Goal: Task Accomplishment & Management: Use online tool/utility

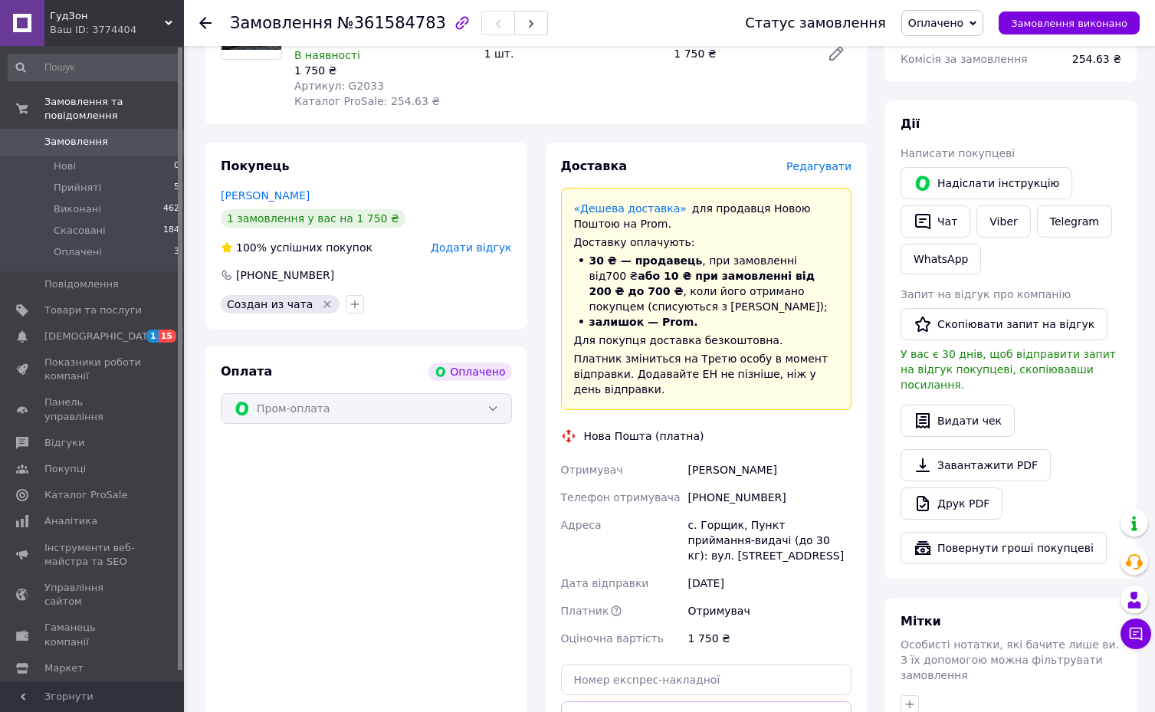
scroll to position [230, 0]
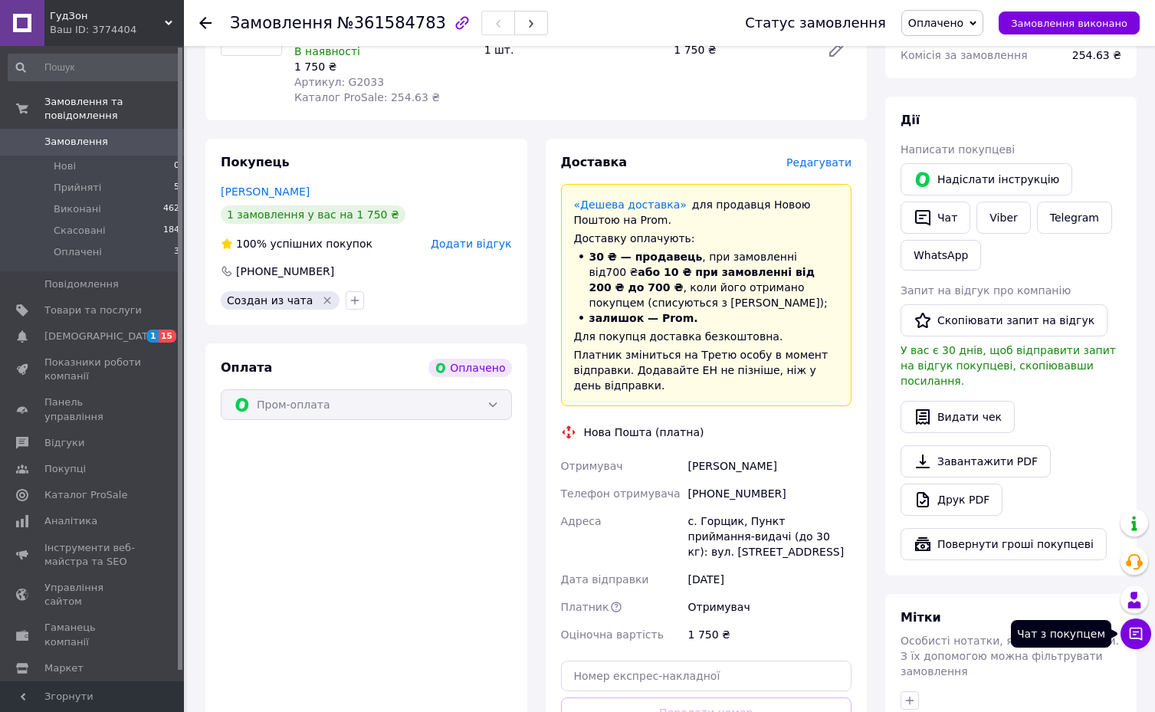
click at [1130, 632] on icon at bounding box center [1135, 633] width 15 height 15
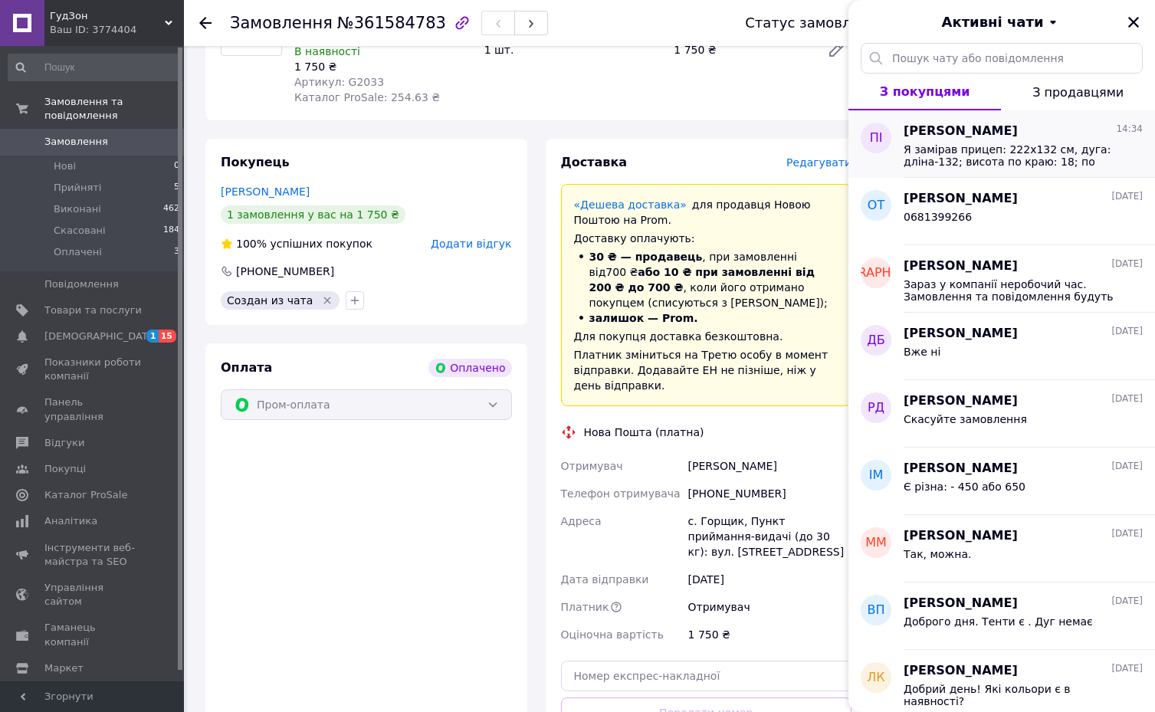
click at [948, 159] on span "Я замірав прицеп: 222х132 см, дуга: дліна-132; висота по краю: 18; по середині:…" at bounding box center [1013, 155] width 218 height 25
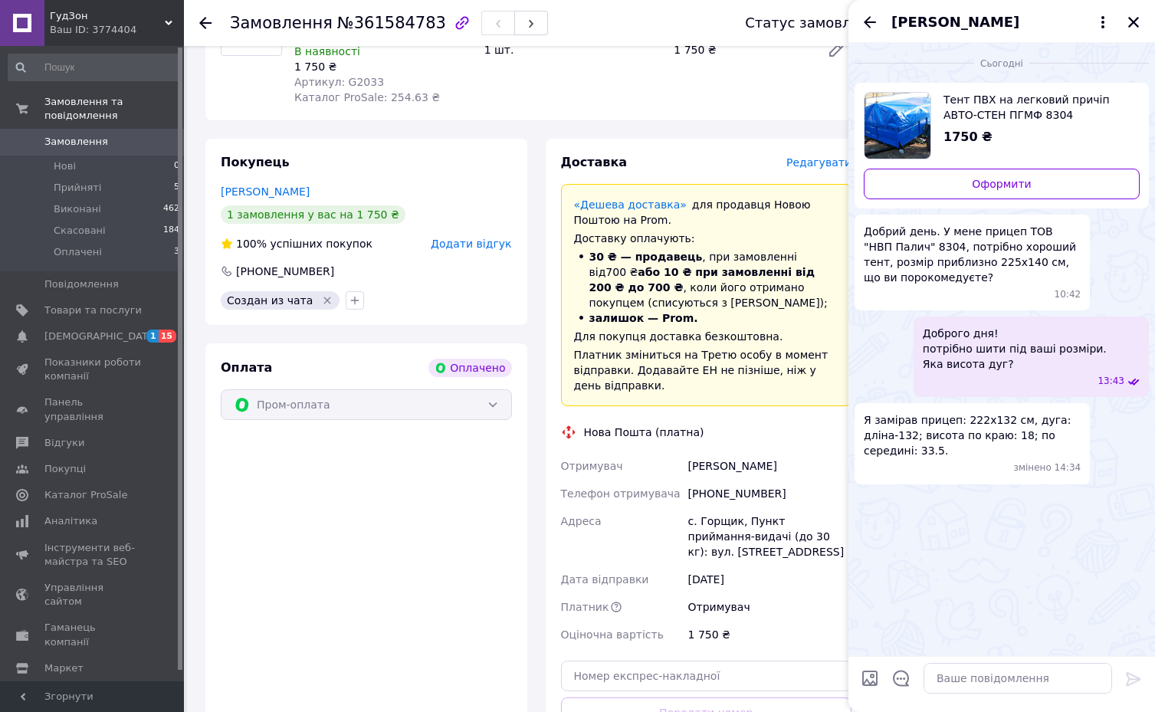
click at [936, 438] on span "Я замірав прицеп: 222х132 см, дуга: дліна-132; висота по краю: 18; по середині:…" at bounding box center [972, 435] width 217 height 46
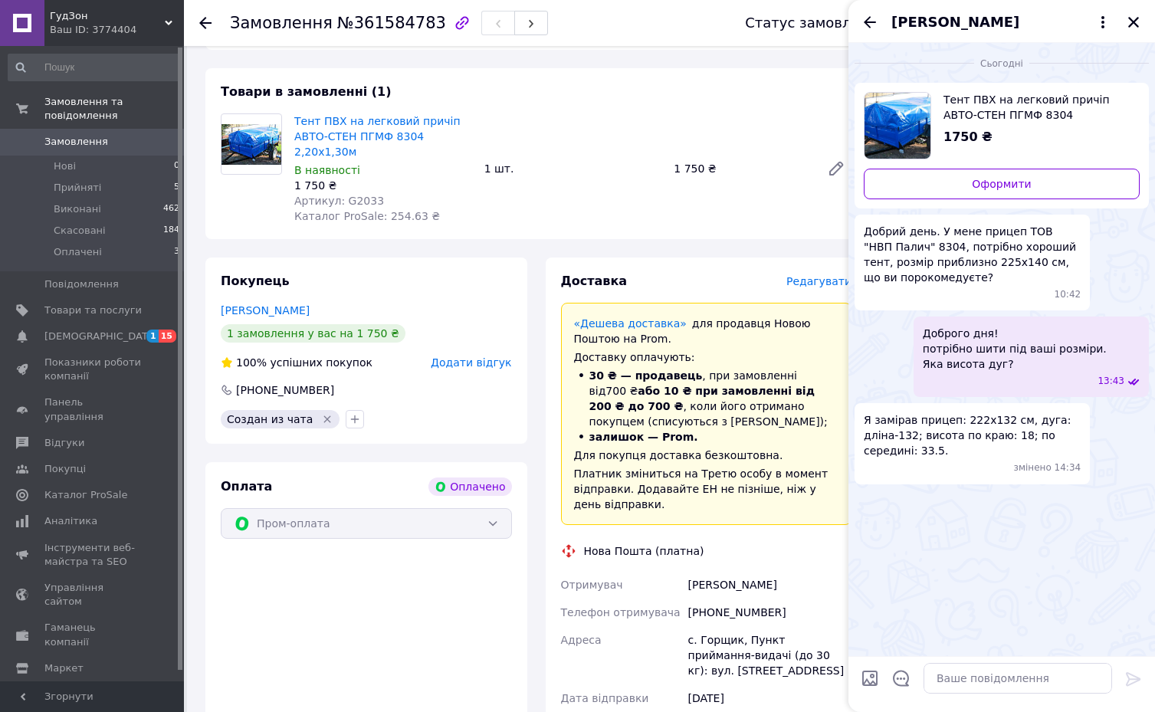
scroll to position [383, 0]
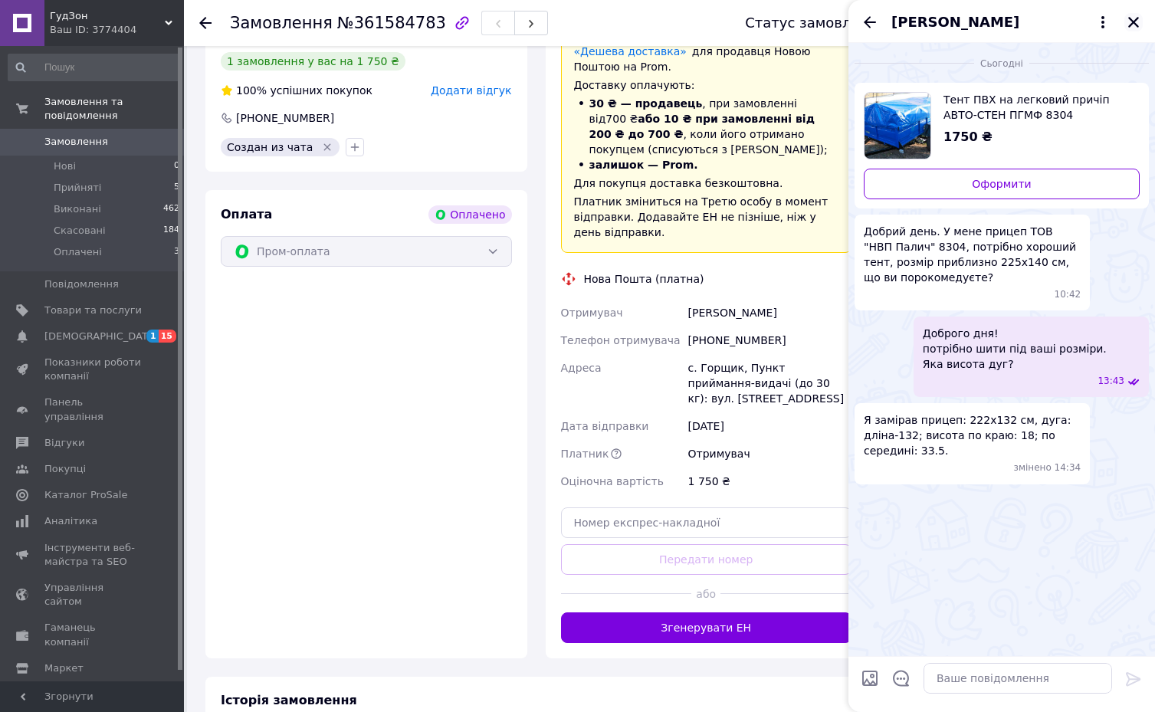
click at [1137, 26] on icon "Закрити" at bounding box center [1133, 22] width 11 height 11
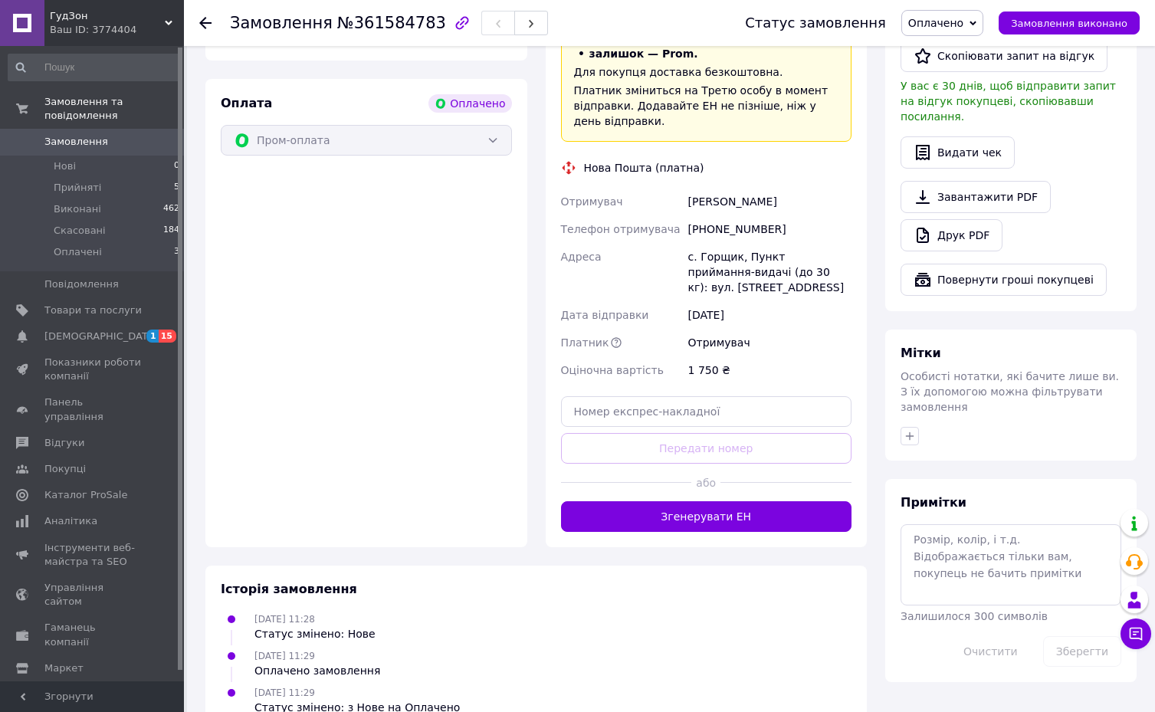
scroll to position [500, 0]
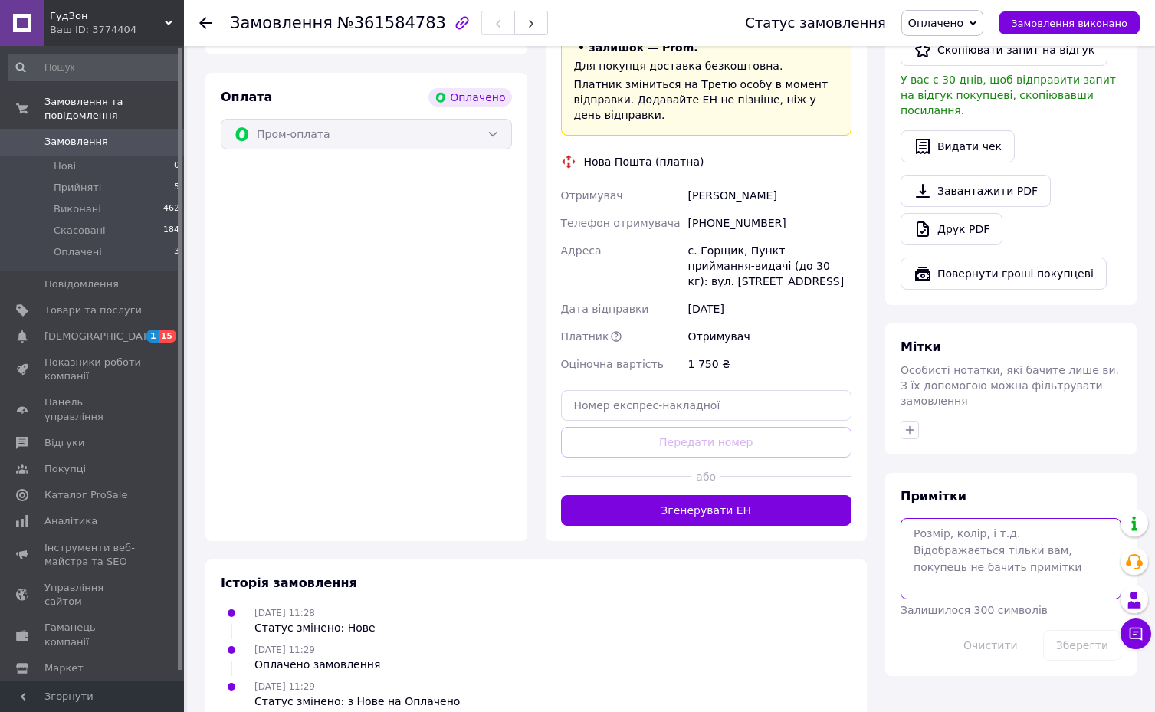
click at [952, 522] on textarea at bounding box center [1011, 558] width 221 height 81
click at [1144, 634] on button "Чат з покупцем" at bounding box center [1136, 634] width 31 height 31
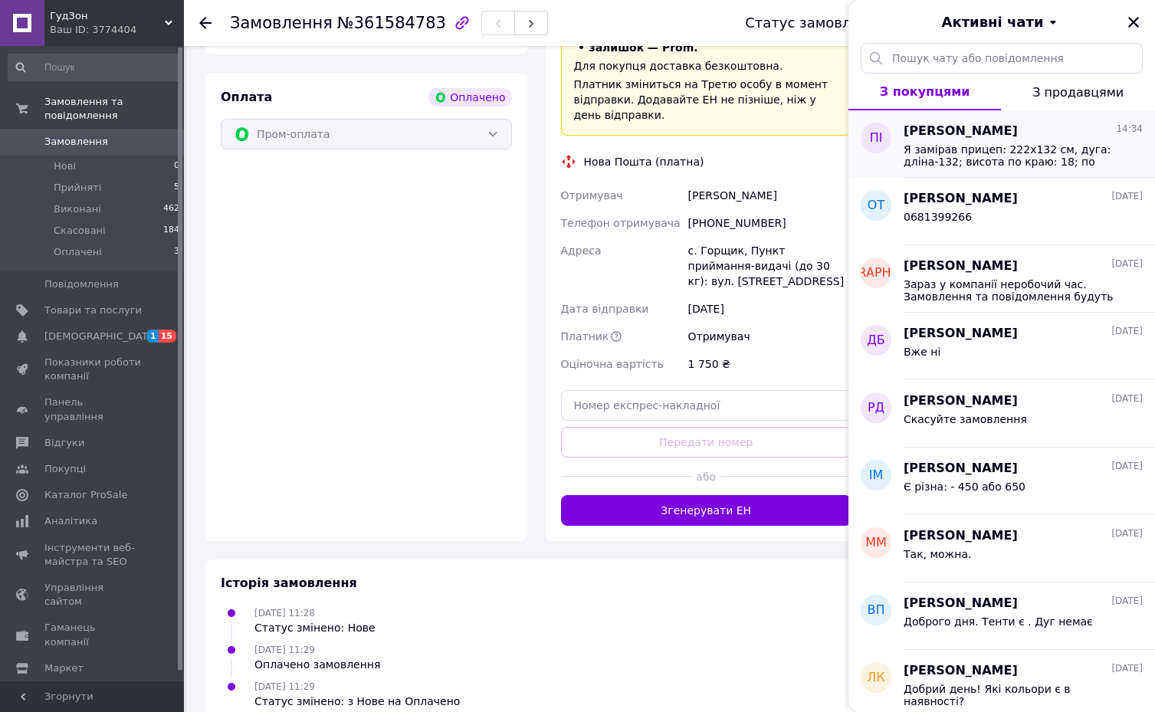
click at [989, 156] on span "Я замірав прицеп: 222х132 см, дуга: дліна-132; висота по краю: 18; по середині:…" at bounding box center [1013, 155] width 218 height 25
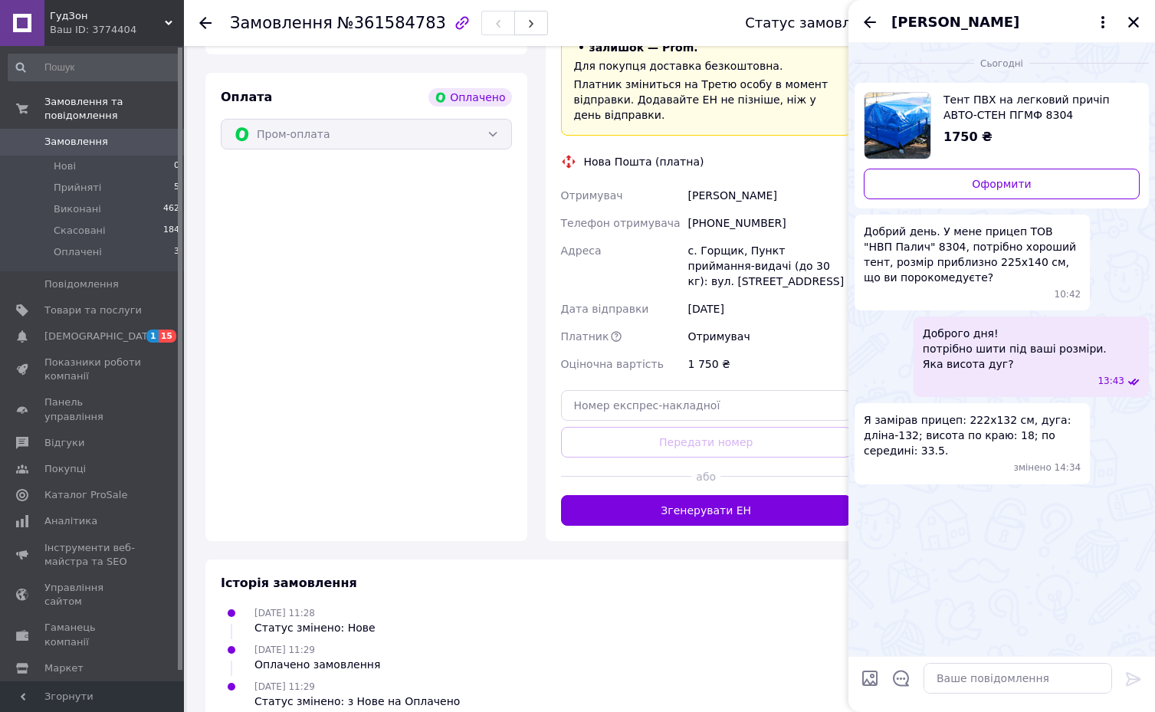
click at [921, 648] on div "Сьогодні Тент ПВХ на легковий причіп АВТО-СТЕН ПГМФ 8304 2,20х1,30м 1750 ₴ Офор…" at bounding box center [1001, 349] width 307 height 613
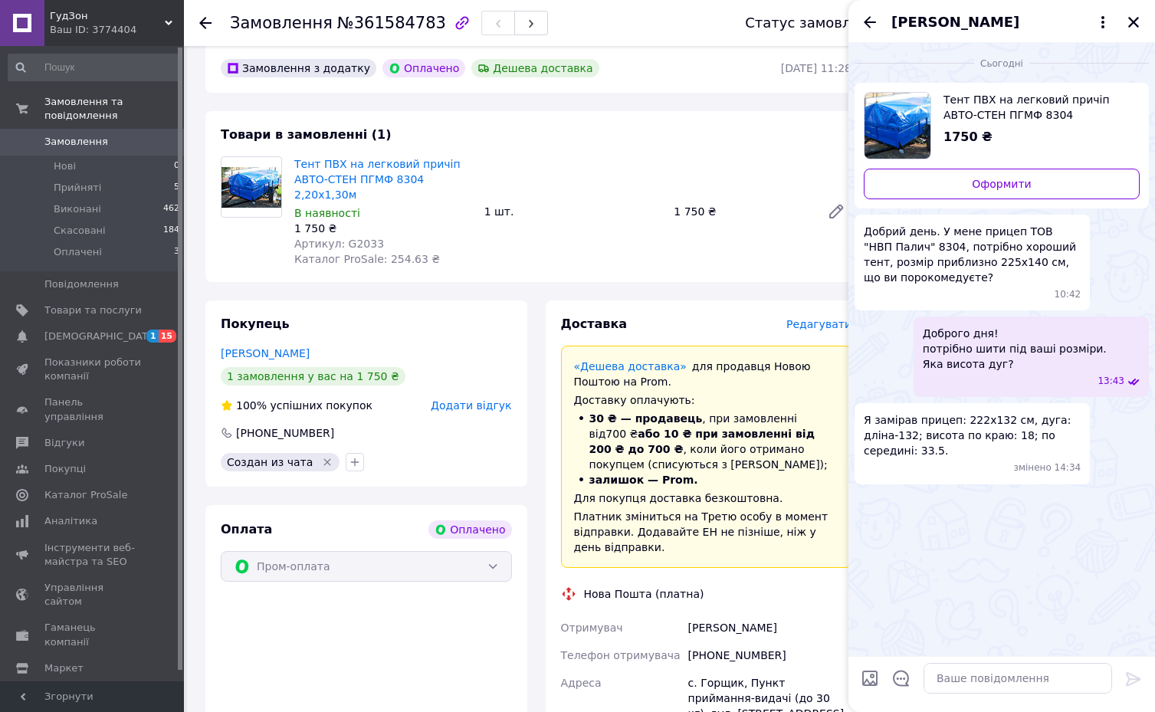
scroll to position [41, 0]
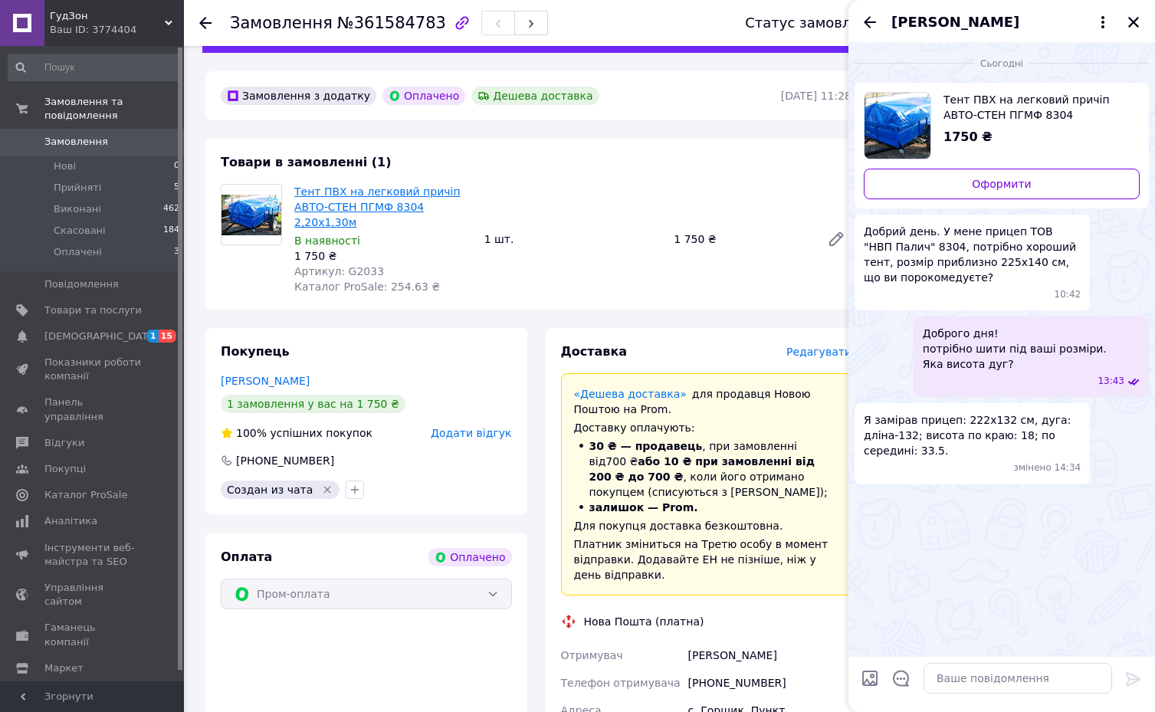
click at [411, 208] on link "Тент ПВХ на легковий причіп АВТО-СТЕН ПГМФ 8304 2,20х1,30м" at bounding box center [377, 206] width 166 height 43
click at [546, 352] on div "Доставка Редагувати «Дешева доставка»   для продавця [GEOGRAPHIC_DATA] на Prom.…" at bounding box center [707, 664] width 322 height 673
click at [1132, 21] on icon "Закрити" at bounding box center [1133, 22] width 11 height 11
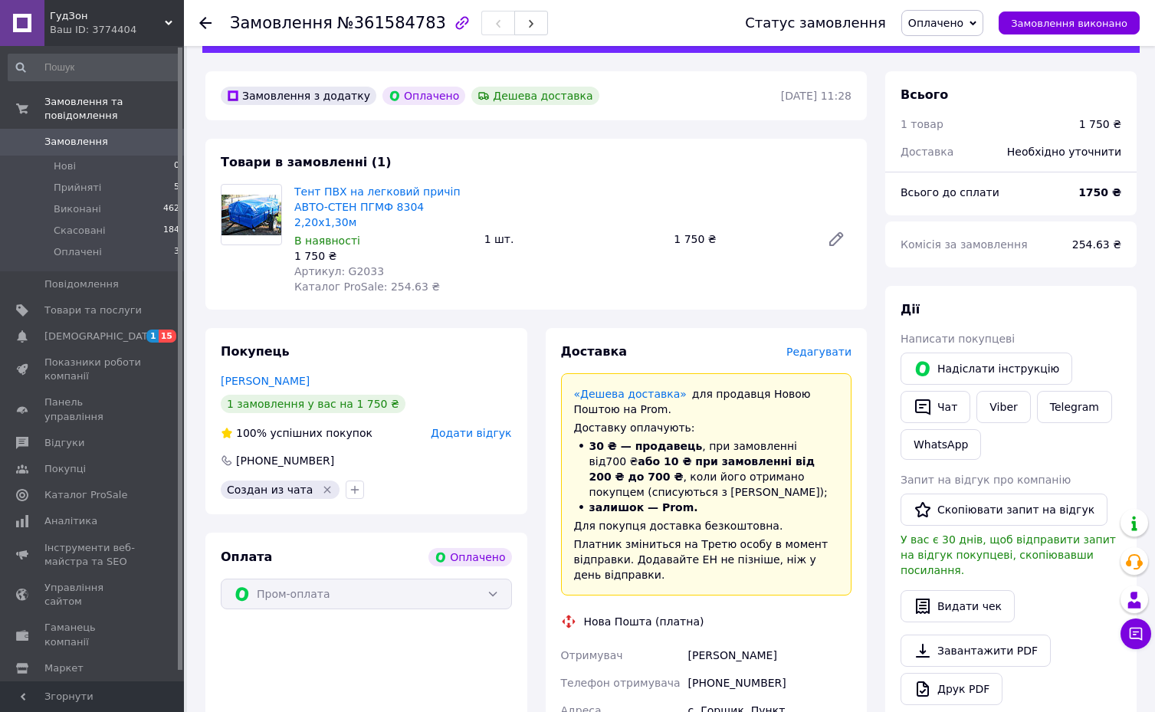
click at [538, 527] on div "Доставка Редагувати «Дешева доставка»   для продавця [GEOGRAPHIC_DATA] на Prom.…" at bounding box center [707, 664] width 340 height 673
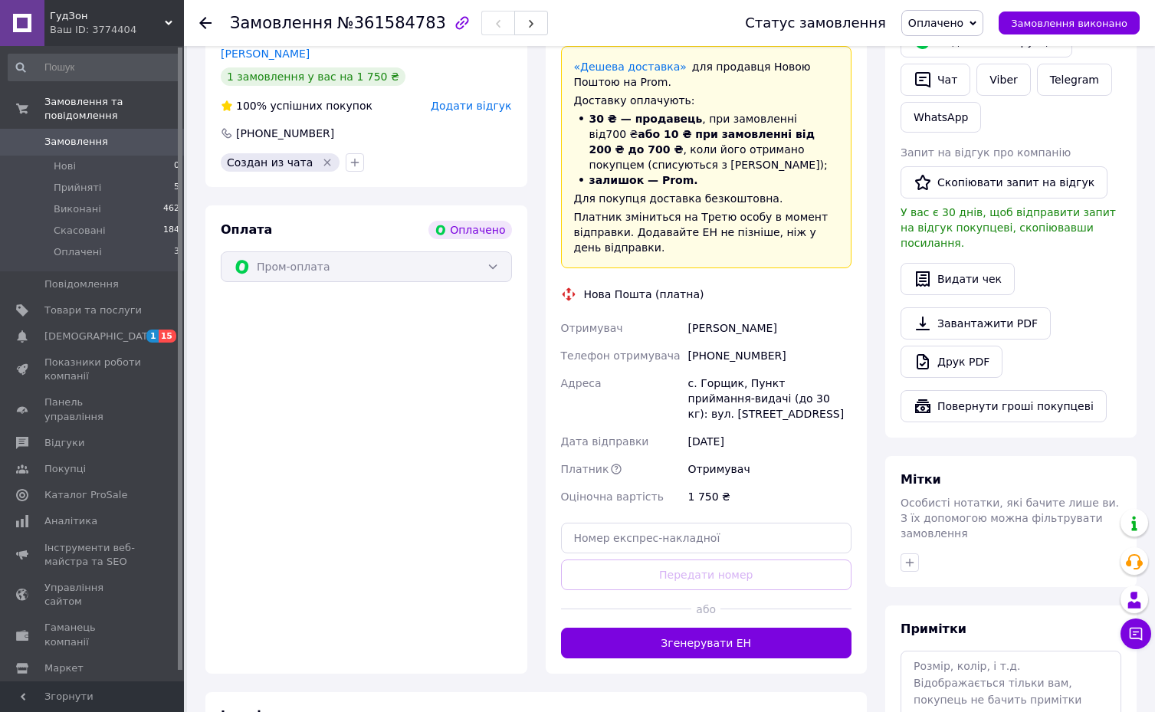
scroll to position [460, 0]
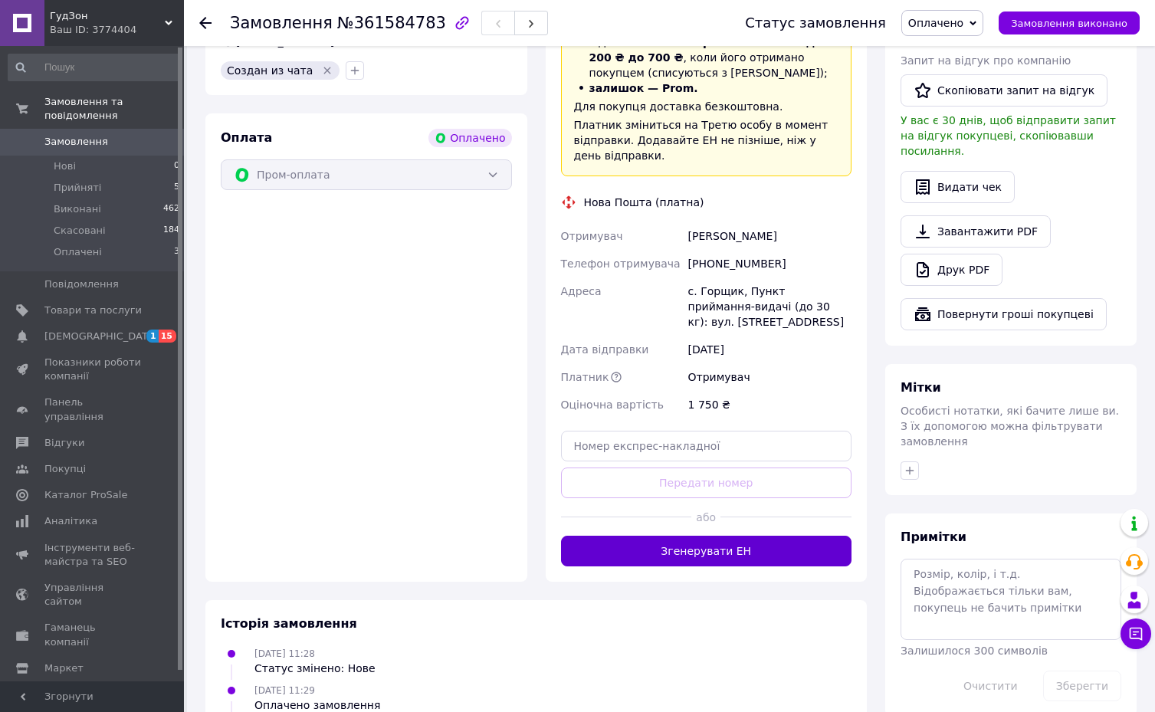
click at [729, 536] on button "Згенерувати ЕН" at bounding box center [706, 551] width 291 height 31
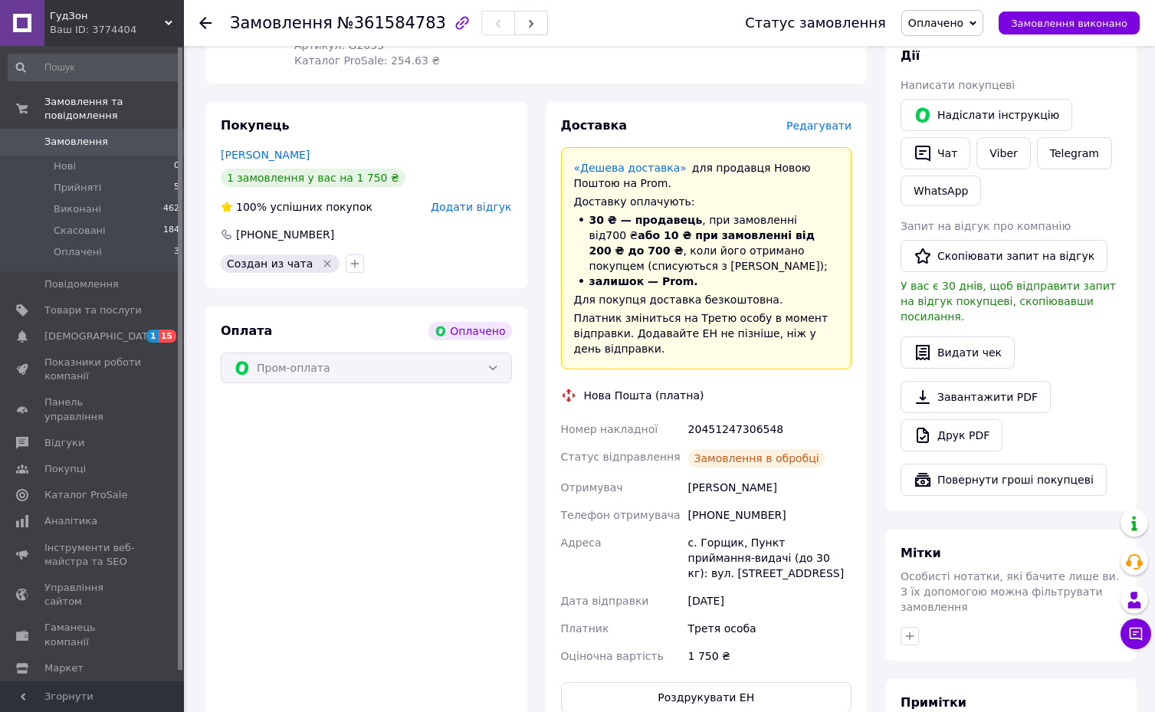
scroll to position [153, 0]
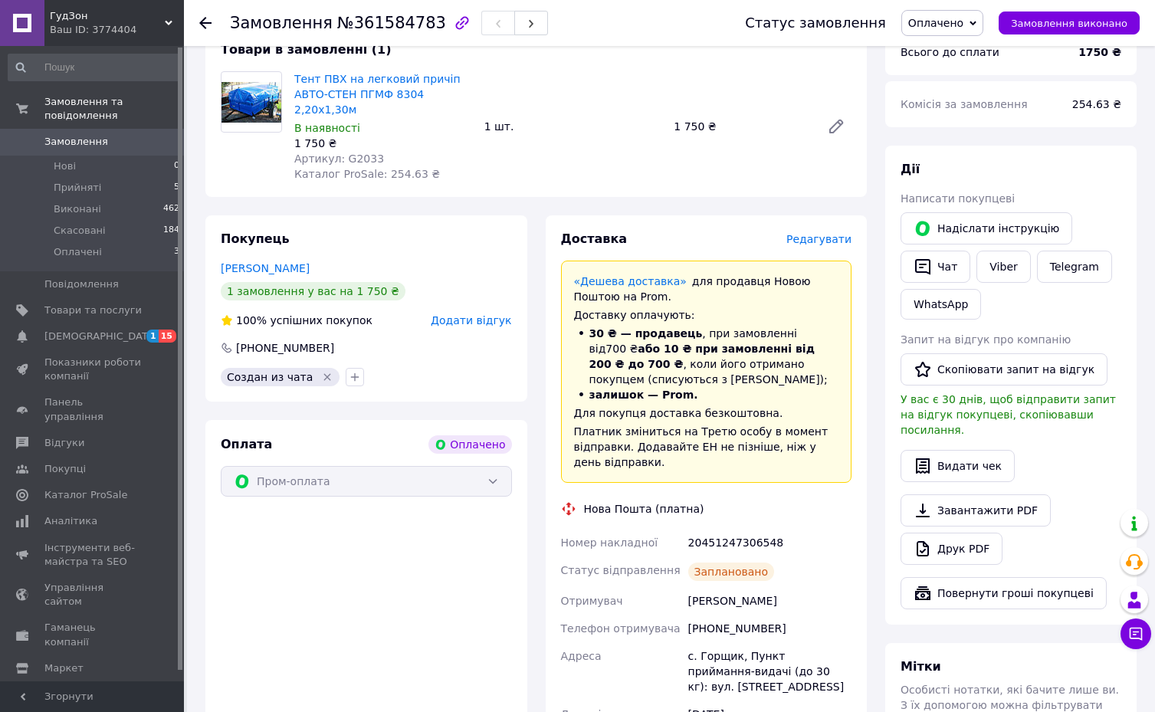
click at [727, 529] on div "20451247306548" at bounding box center [769, 543] width 169 height 28
copy div "20451247306548"
click at [184, 668] on div "Замовлення №361584783 Статус замовлення Оплачено Прийнято Виконано Скасовано За…" at bounding box center [577, 482] width 1155 height 1271
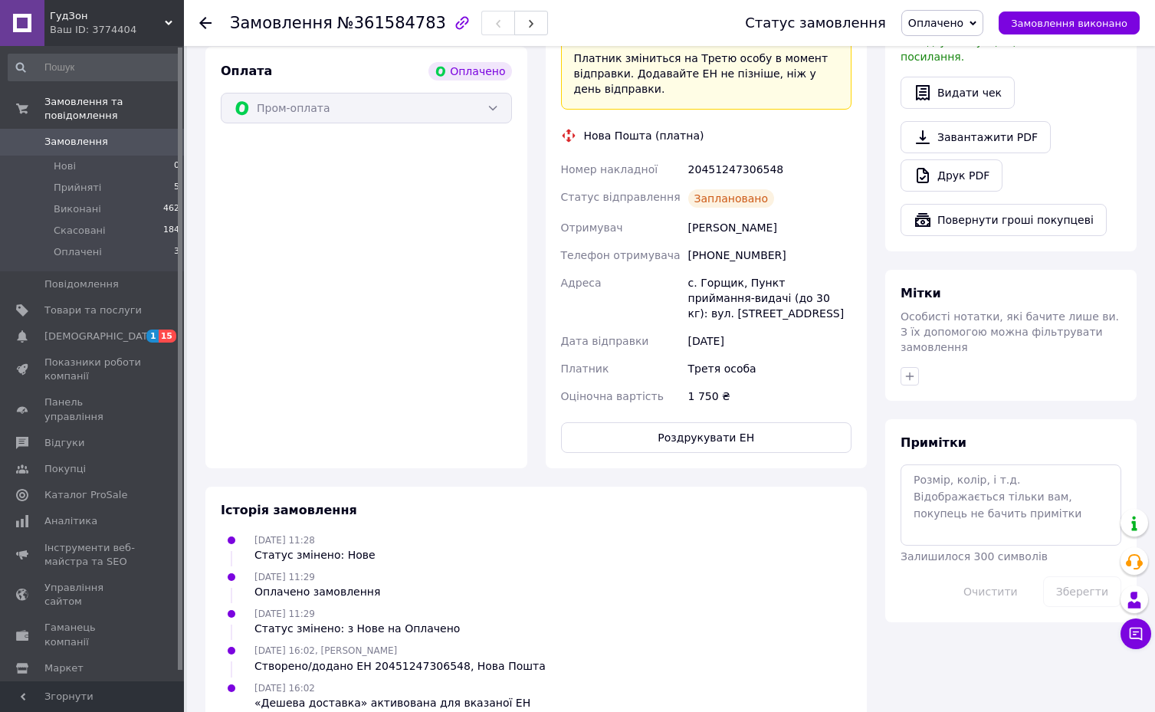
scroll to position [527, 0]
click at [733, 422] on button "Роздрукувати ЕН" at bounding box center [706, 437] width 291 height 31
